Goal: Find specific page/section: Find specific page/section

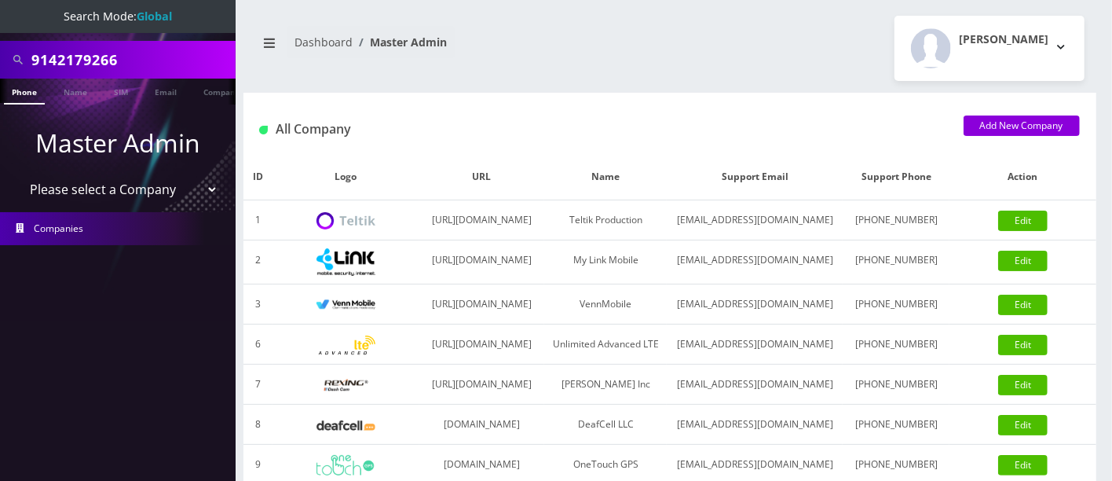
drag, startPoint x: 158, startPoint y: 55, endPoint x: 0, endPoint y: 38, distance: 158.8
click at [0, 48] on div "9142179266" at bounding box center [118, 60] width 236 height 38
type input "8483469770"
click at [18, 91] on link "Phone" at bounding box center [17, 92] width 41 height 26
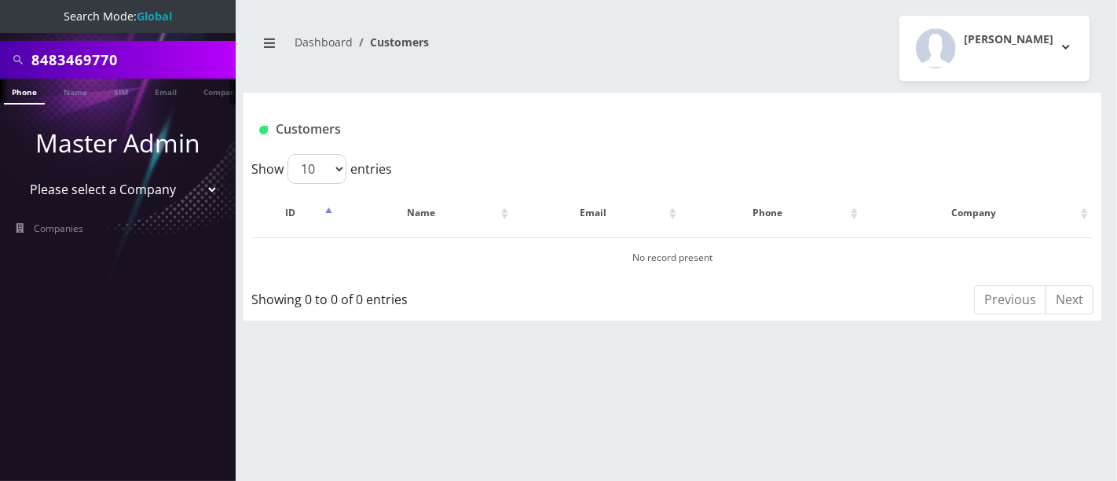
drag, startPoint x: 147, startPoint y: 48, endPoint x: 0, endPoint y: 37, distance: 147.3
click at [0, 37] on nav "Search Mode: Global 8483469770 Phone Name SIM Email Company Customer Master Adm…" at bounding box center [118, 240] width 236 height 481
click at [143, 198] on select "Please select a Company Teltik Production My Link Mobile VennMobile Unlimited A…" at bounding box center [118, 189] width 200 height 30
click at [468, 119] on div "Customers" at bounding box center [601, 129] width 708 height 26
click at [164, 135] on p "Master Admin" at bounding box center [118, 143] width 236 height 38
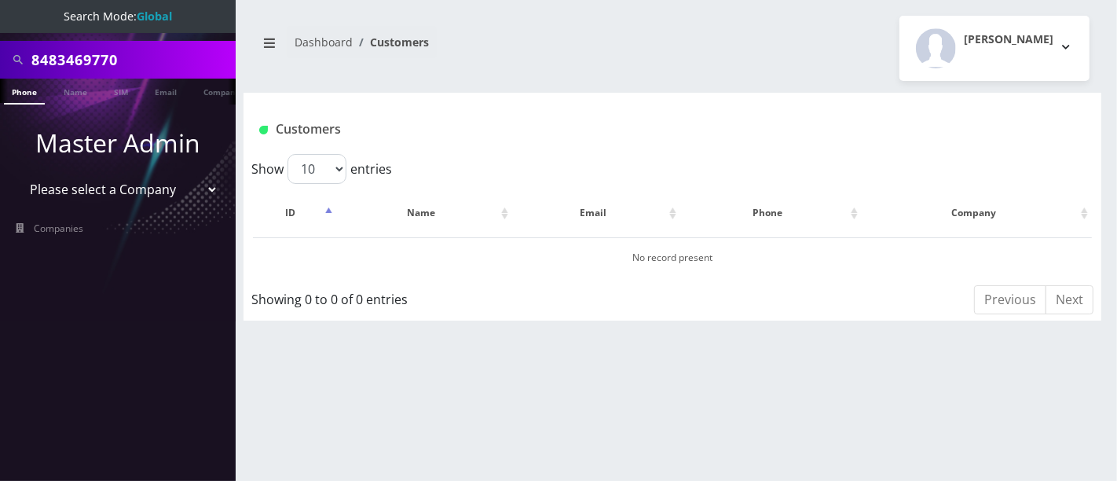
click at [130, 188] on select "Please select a Company Teltik Production My Link Mobile VennMobile Unlimited A…" at bounding box center [118, 189] width 200 height 30
select select "23"
click at [18, 174] on select "Please select a Company Teltik Production My Link Mobile VennMobile Unlimited A…" at bounding box center [118, 189] width 200 height 30
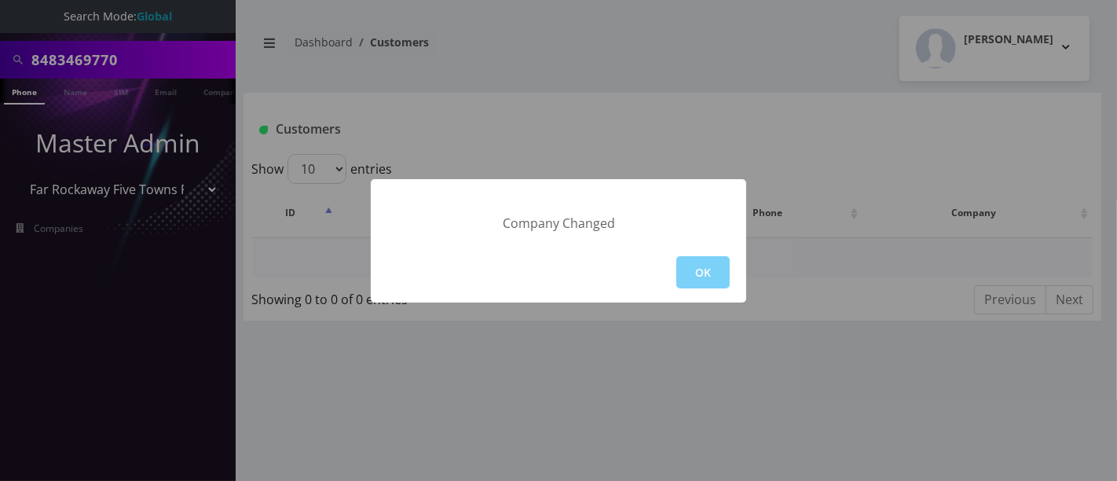
drag, startPoint x: 695, startPoint y: 273, endPoint x: 628, endPoint y: 252, distance: 69.8
click at [695, 273] on button "OK" at bounding box center [702, 272] width 53 height 32
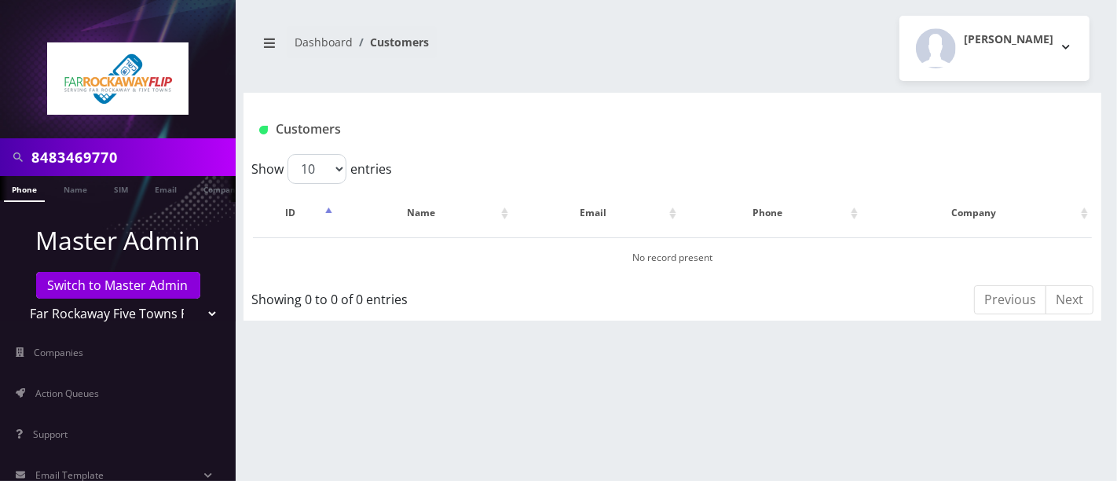
click at [82, 156] on input "8483469770" at bounding box center [131, 157] width 200 height 30
drag, startPoint x: 162, startPoint y: 161, endPoint x: 0, endPoint y: 148, distance: 162.3
click at [0, 149] on div "8483290854" at bounding box center [118, 157] width 236 height 38
type input "8483290854"
click at [24, 185] on link "Phone" at bounding box center [24, 189] width 41 height 26
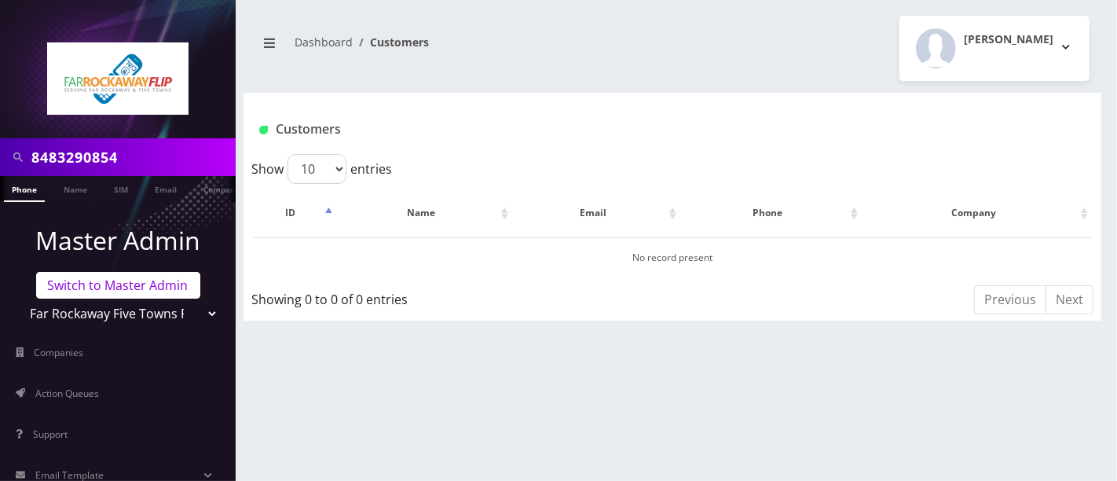
click at [121, 286] on link "Switch to Master Admin" at bounding box center [118, 285] width 164 height 27
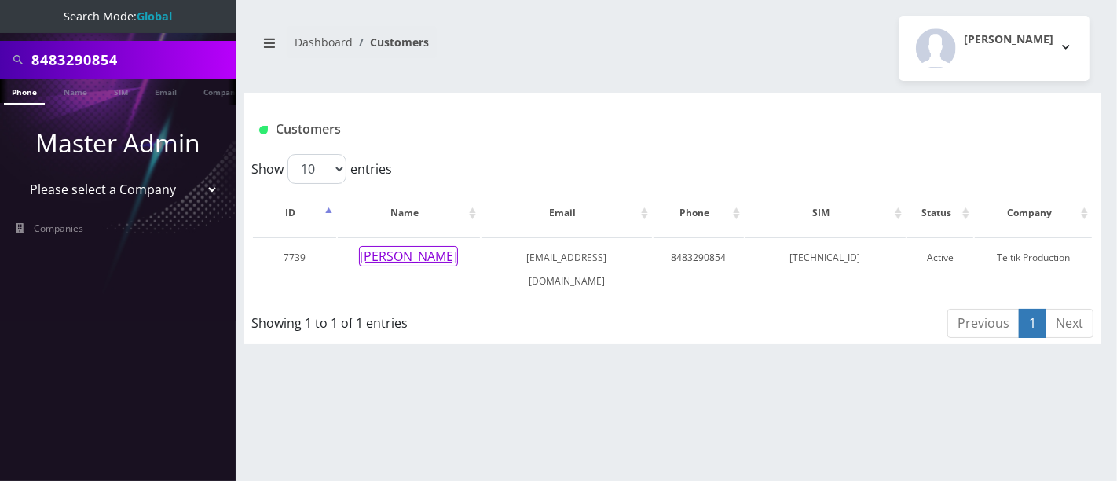
drag, startPoint x: 413, startPoint y: 251, endPoint x: 520, endPoint y: 171, distance: 133.5
click at [413, 252] on button "[PERSON_NAME]" at bounding box center [408, 256] width 99 height 20
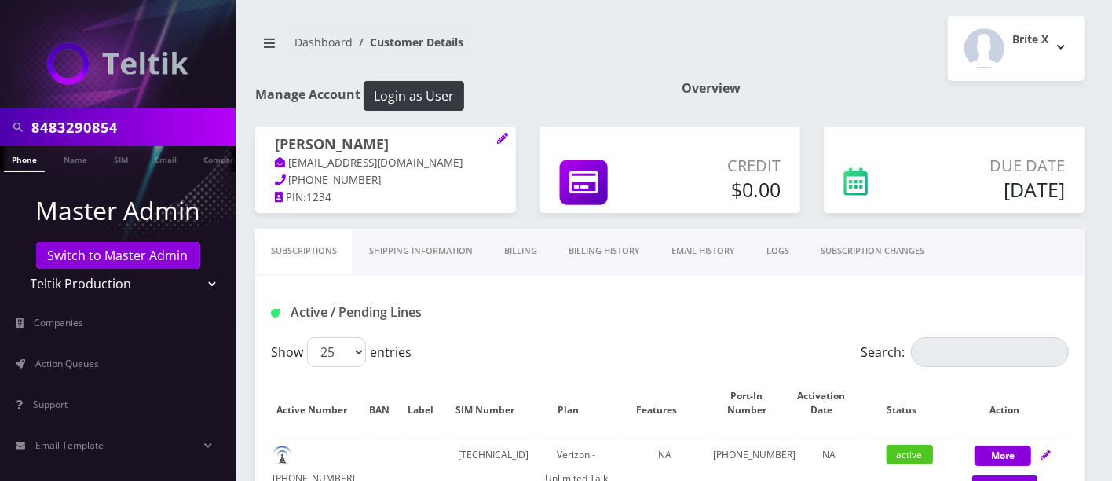
drag, startPoint x: 144, startPoint y: 126, endPoint x: 3, endPoint y: 117, distance: 140.9
click at [0, 118] on div "8483290854" at bounding box center [118, 127] width 236 height 38
drag, startPoint x: 139, startPoint y: 127, endPoint x: 0, endPoint y: 113, distance: 139.7
click at [0, 115] on div "9292338703" at bounding box center [118, 127] width 236 height 38
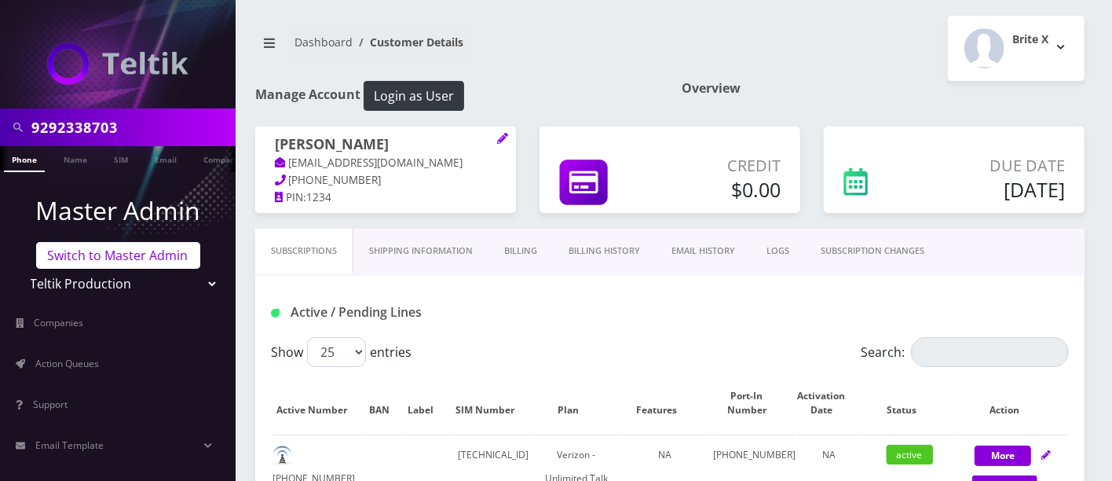
type input "9292338703"
click at [123, 254] on link "Switch to Master Admin" at bounding box center [118, 255] width 164 height 27
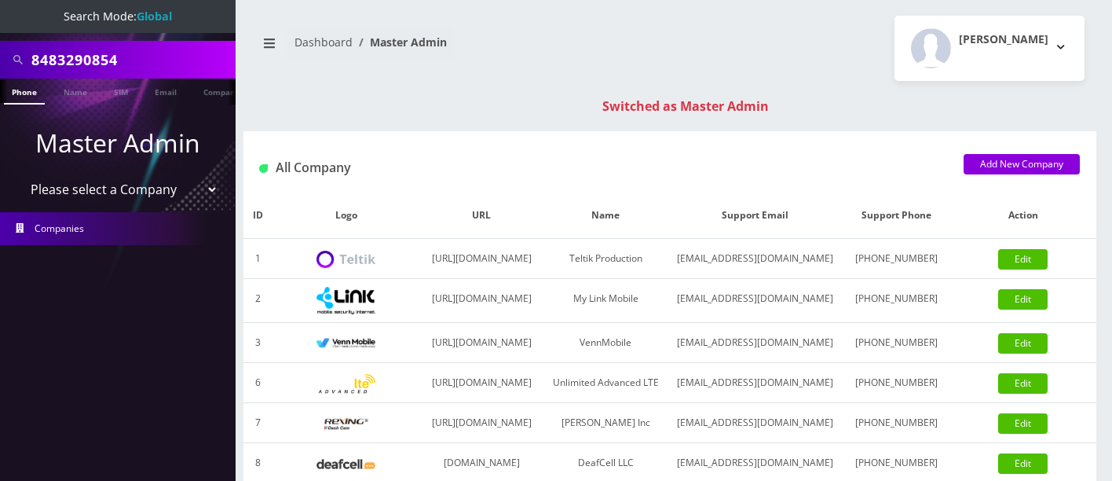
drag, startPoint x: 0, startPoint y: 0, endPoint x: 0, endPoint y: 42, distance: 41.6
click at [0, 56] on div "8483290854" at bounding box center [118, 60] width 236 height 38
paste input "9292338703"
type input "9292338703"
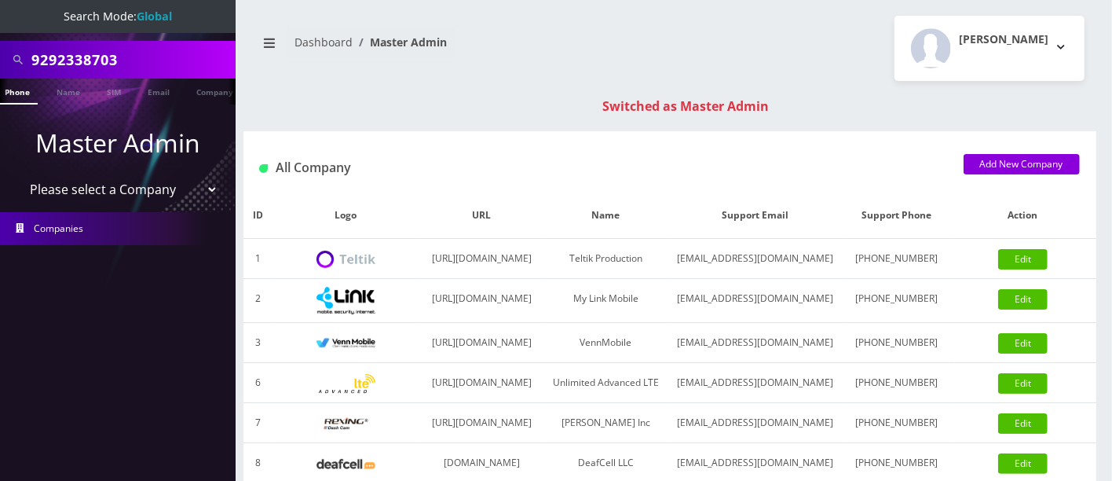
click at [24, 90] on link "Phone" at bounding box center [17, 92] width 41 height 26
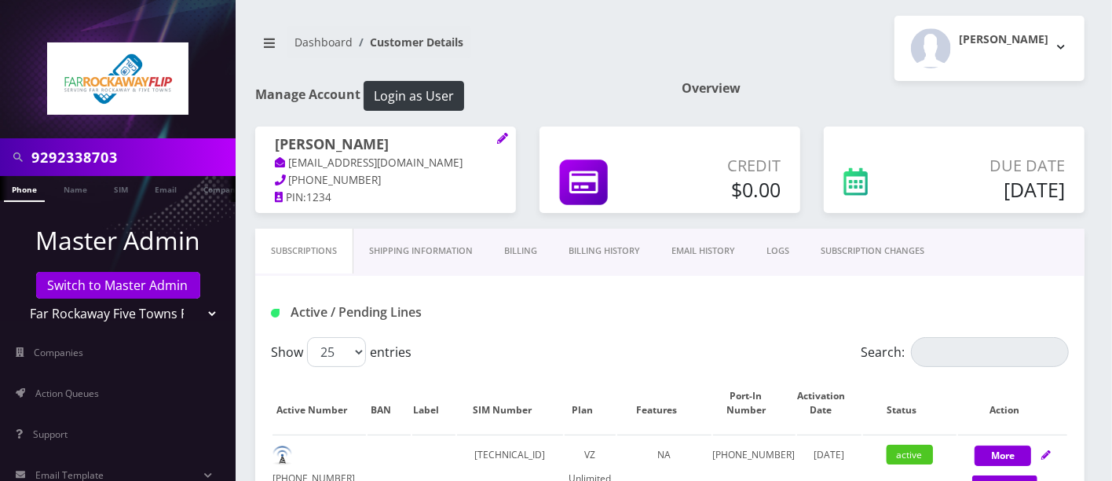
drag, startPoint x: 175, startPoint y: 159, endPoint x: 0, endPoint y: 134, distance: 177.0
click at [0, 134] on nav "9292338703 Phone Name SIM Email Company Customer Master Admin Switch to Master …" at bounding box center [118, 240] width 236 height 481
paste input "[PERSON_NAME]"
type input "[PERSON_NAME]"
click at [80, 187] on link "Name" at bounding box center [75, 189] width 39 height 26
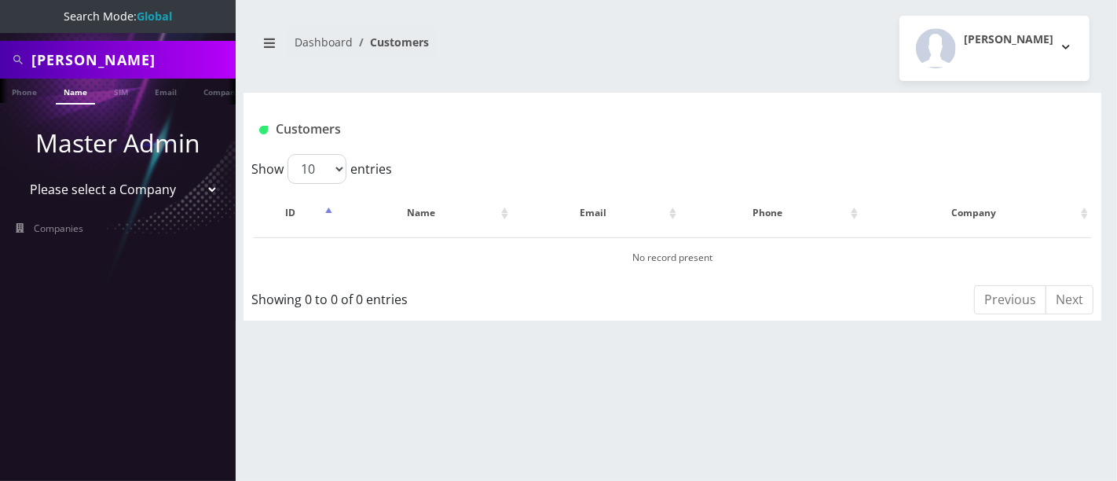
click at [71, 88] on link "Name" at bounding box center [75, 92] width 39 height 26
drag, startPoint x: 145, startPoint y: 56, endPoint x: 0, endPoint y: 64, distance: 145.5
click at [0, 64] on div "Shaul Katz" at bounding box center [118, 60] width 236 height 38
paste input "8483290854"
type input "8483290854"
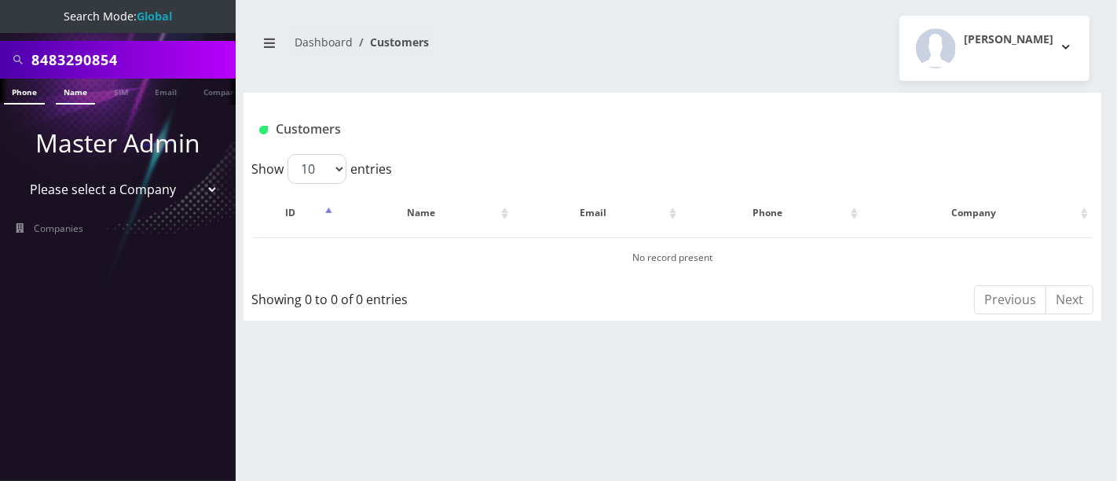
click at [28, 91] on link "Phone" at bounding box center [24, 92] width 41 height 26
